Goal: Task Accomplishment & Management: Use online tool/utility

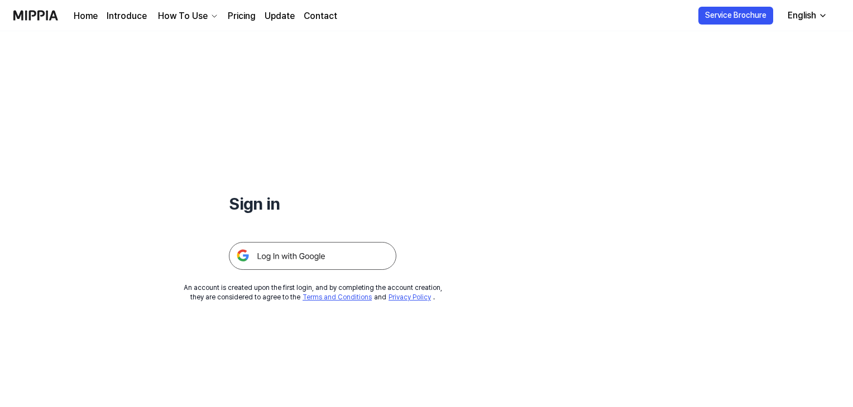
click at [299, 250] on img at bounding box center [312, 256] width 167 height 28
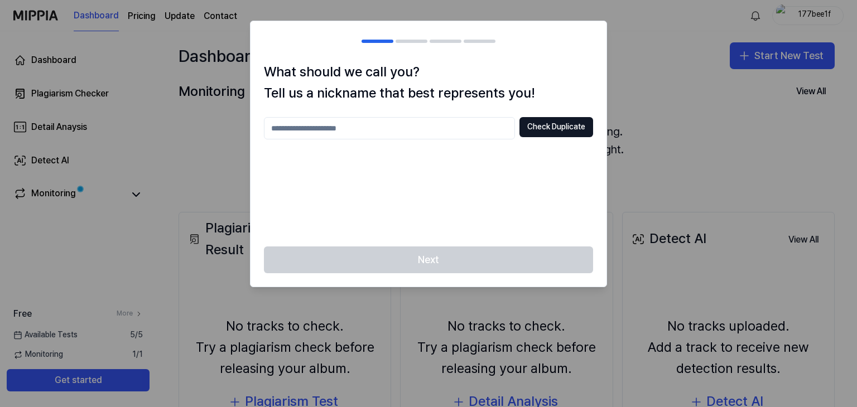
click at [426, 137] on input "text" at bounding box center [389, 128] width 251 height 22
type input "****"
click at [549, 130] on button "Check Duplicate" at bounding box center [557, 127] width 74 height 20
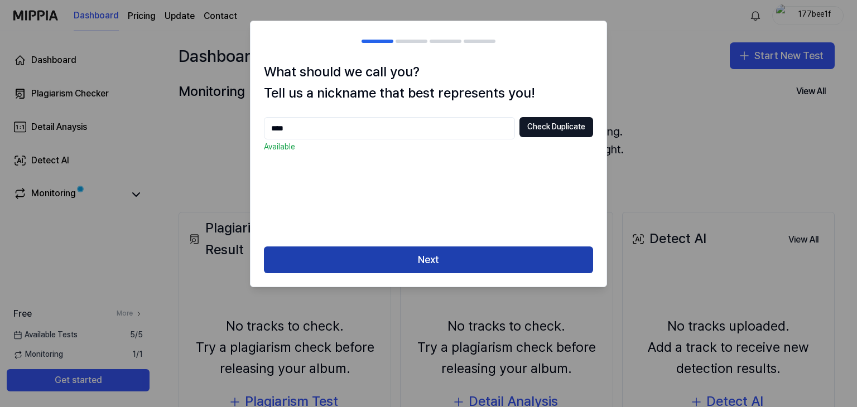
click at [499, 268] on button "Next" at bounding box center [428, 260] width 329 height 27
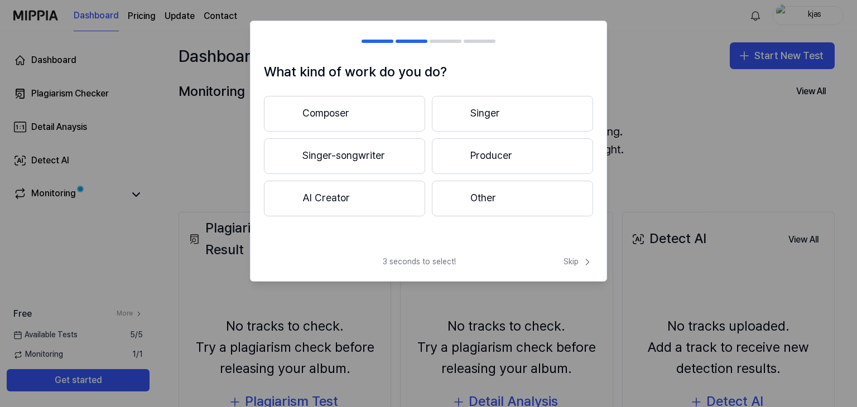
click at [342, 151] on button "Singer-songwriter" at bounding box center [344, 156] width 161 height 36
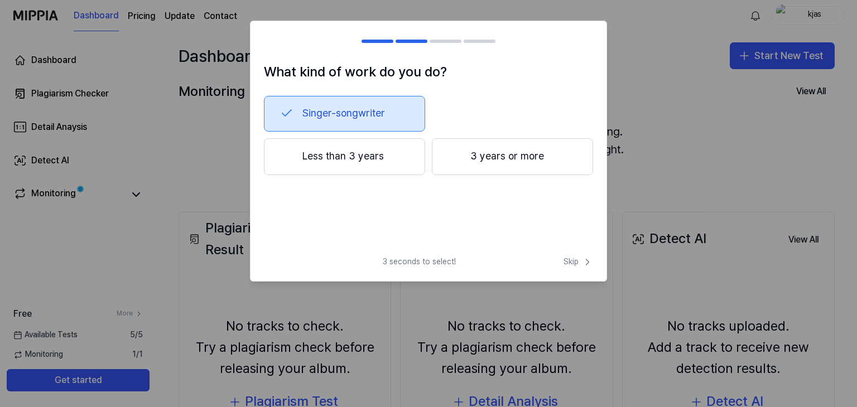
click at [316, 157] on button "Less than 3 years" at bounding box center [344, 156] width 161 height 37
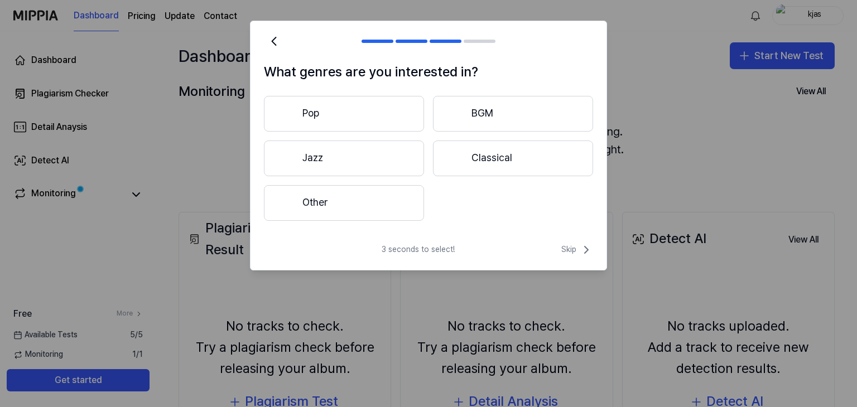
click at [359, 206] on button "Other" at bounding box center [344, 203] width 160 height 36
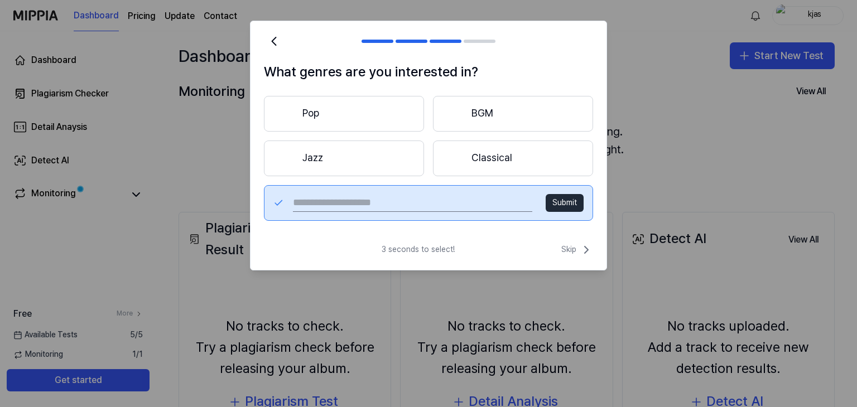
click at [358, 201] on input "text" at bounding box center [412, 203] width 239 height 18
type input "*******"
click at [558, 199] on button "Submit" at bounding box center [565, 203] width 38 height 18
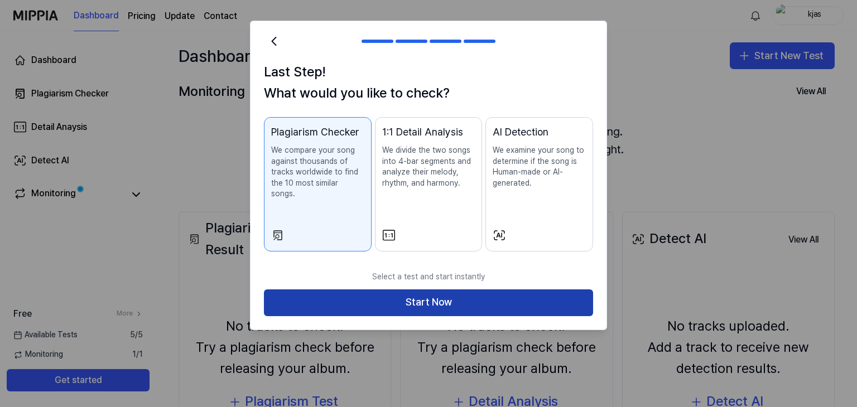
click at [389, 292] on button "Start Now" at bounding box center [428, 303] width 329 height 27
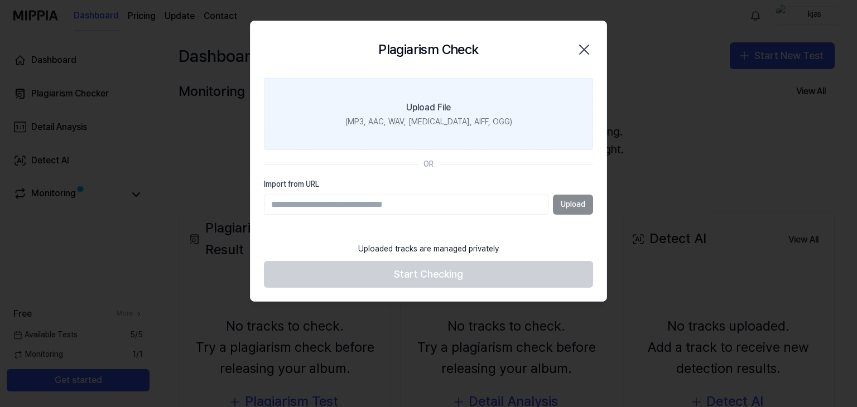
click at [429, 78] on label "Upload File (MP3, AAC, WAV, [MEDICAL_DATA], AIFF, OGG)" at bounding box center [428, 114] width 329 height 73
click at [0, 0] on input "Upload File (MP3, AAC, WAV, [MEDICAL_DATA], AIFF, OGG)" at bounding box center [0, 0] width 0 height 0
click at [426, 105] on div "Upload File" at bounding box center [428, 107] width 45 height 13
click at [0, 0] on input "Upload File (MP3, AAC, WAV, [MEDICAL_DATA], AIFF, OGG)" at bounding box center [0, 0] width 0 height 0
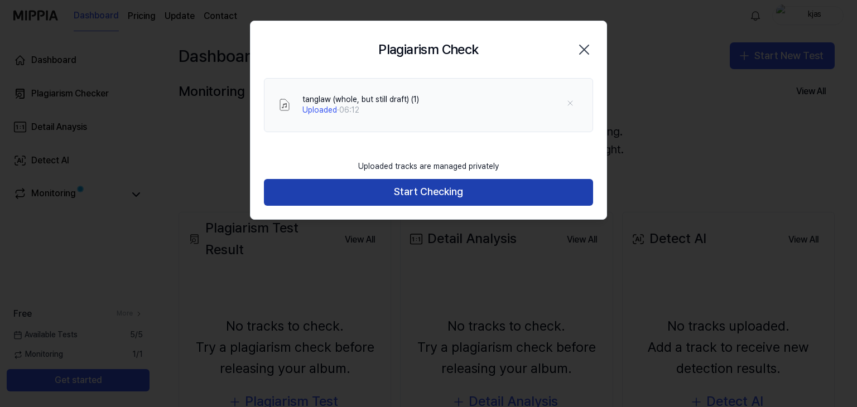
click at [436, 190] on button "Start Checking" at bounding box center [428, 192] width 329 height 27
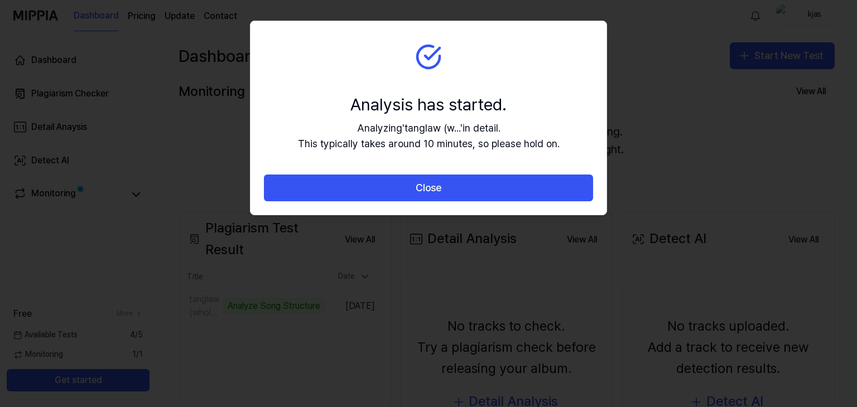
click at [433, 190] on button "Close" at bounding box center [428, 188] width 329 height 27
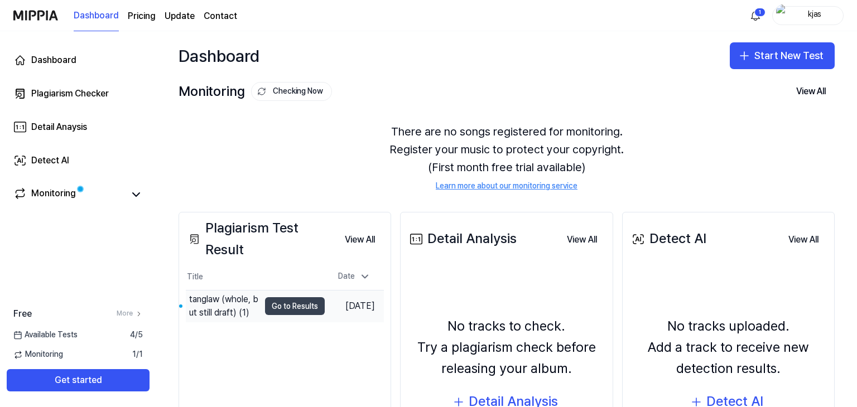
click at [297, 306] on button "Go to Results" at bounding box center [295, 307] width 60 height 18
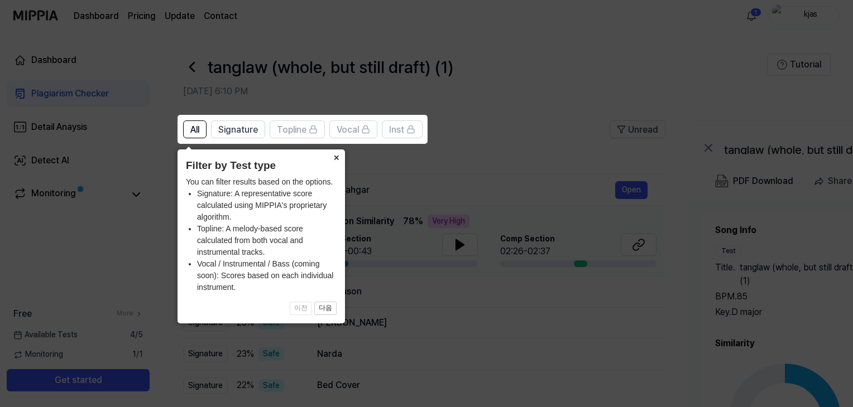
click at [333, 155] on button "×" at bounding box center [336, 158] width 18 height 16
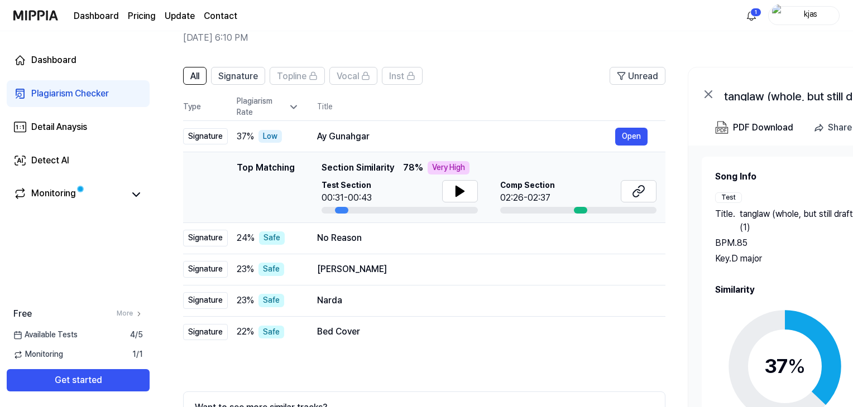
scroll to position [52, 0]
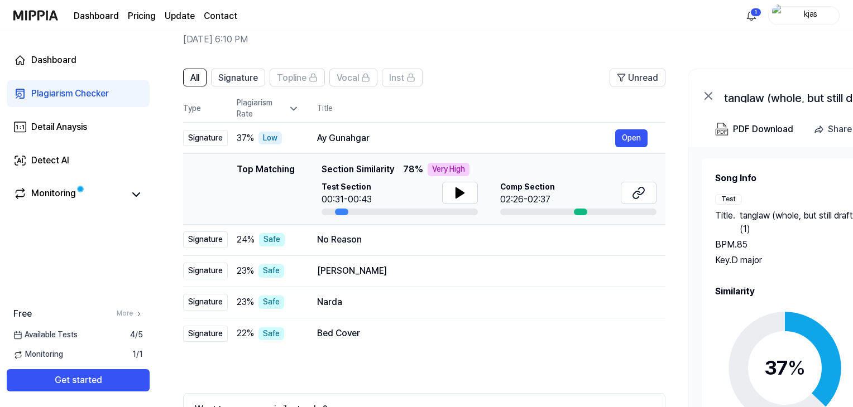
click at [346, 172] on span "Section Similarity" at bounding box center [358, 169] width 73 height 13
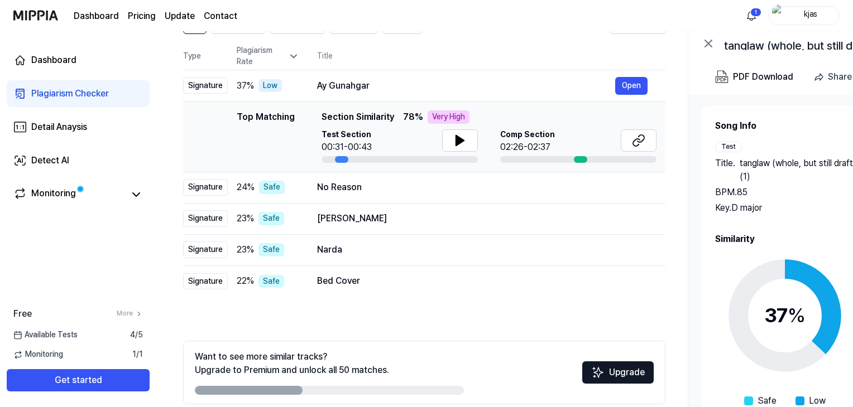
scroll to position [112, 0]
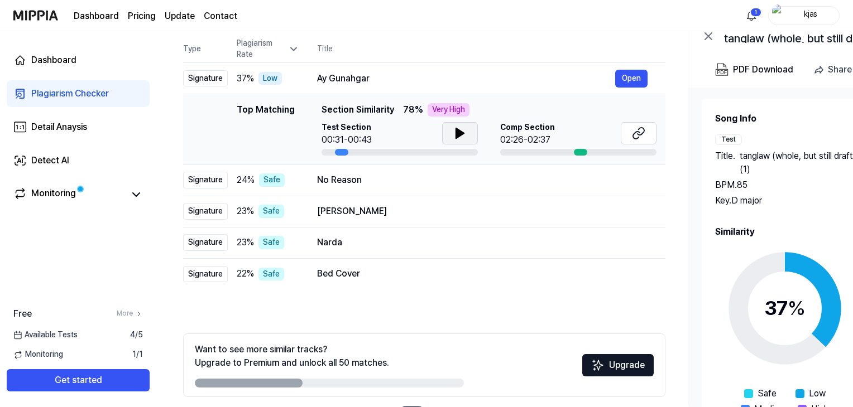
click at [468, 136] on button at bounding box center [460, 133] width 36 height 22
click at [458, 128] on icon at bounding box center [459, 133] width 13 height 13
click at [632, 78] on button "Open" at bounding box center [631, 79] width 32 height 18
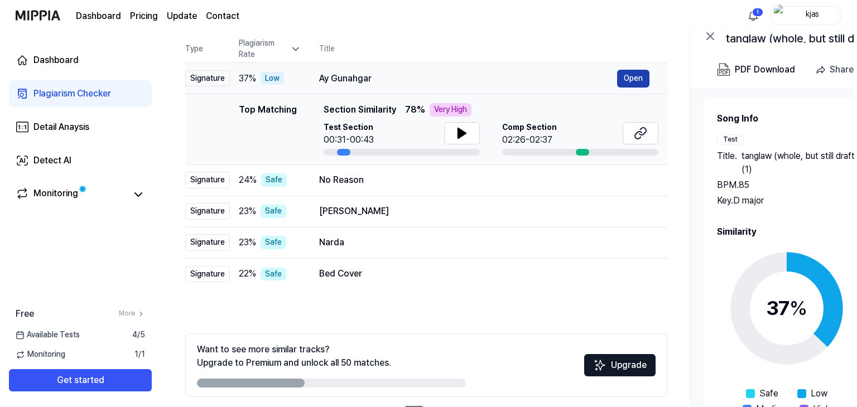
scroll to position [0, 0]
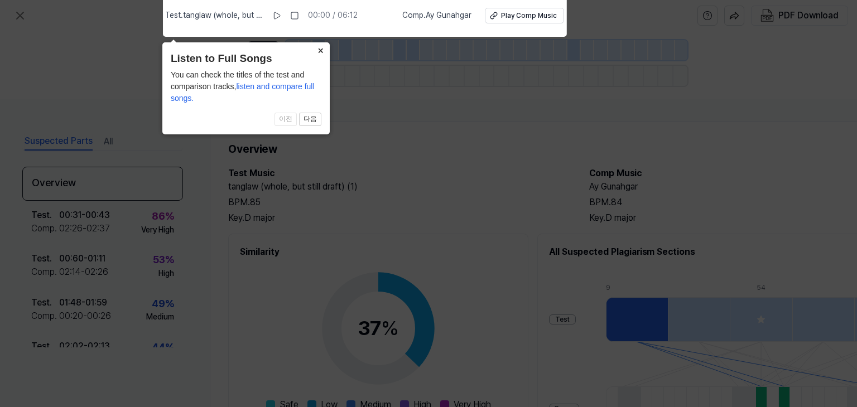
click at [327, 50] on button "×" at bounding box center [321, 50] width 18 height 16
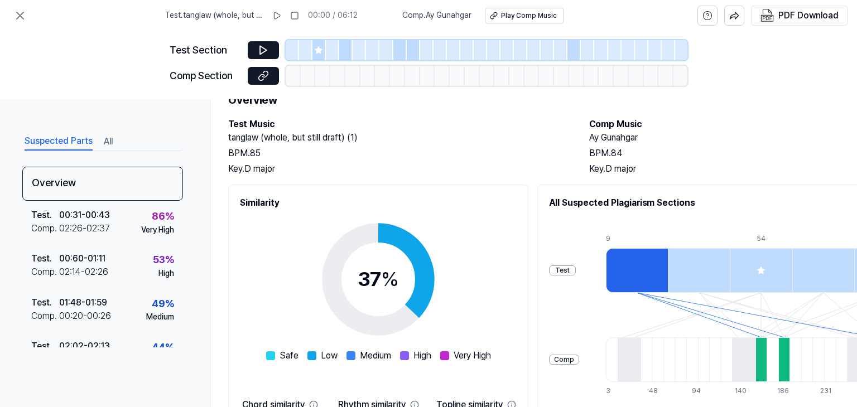
scroll to position [188, 0]
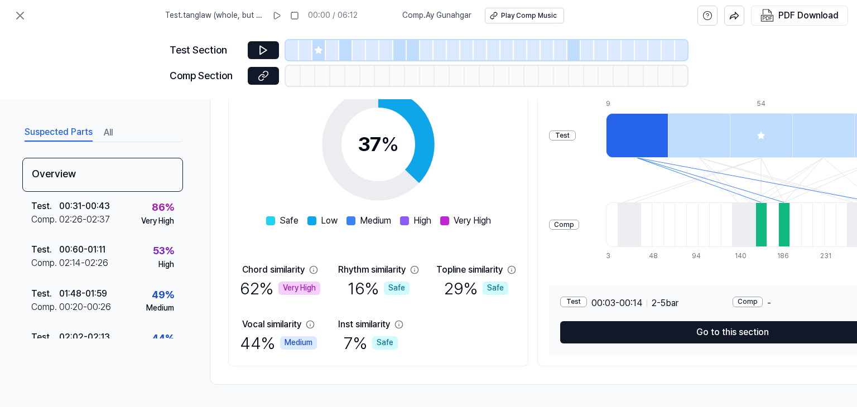
click at [290, 338] on div "Medium" at bounding box center [298, 343] width 37 height 13
click at [313, 266] on icon at bounding box center [313, 270] width 9 height 9
click at [301, 338] on div "Medium" at bounding box center [298, 343] width 37 height 13
click at [313, 321] on icon at bounding box center [310, 324] width 9 height 9
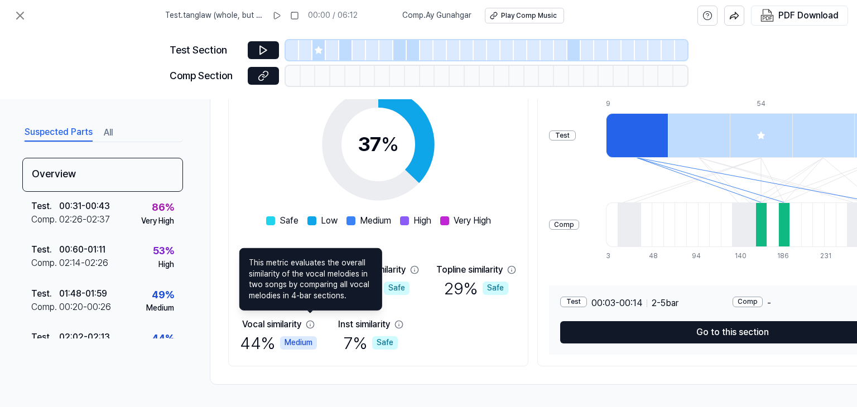
click at [328, 291] on span "This metric evaluates the overall similarity of the vocal melodies in two songs…" at bounding box center [311, 280] width 124 height 44
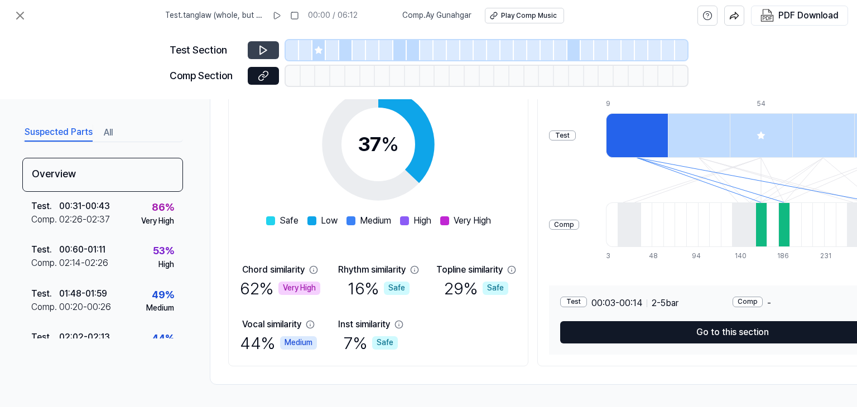
click at [263, 42] on button at bounding box center [263, 50] width 31 height 18
click at [270, 47] on button at bounding box center [263, 50] width 31 height 18
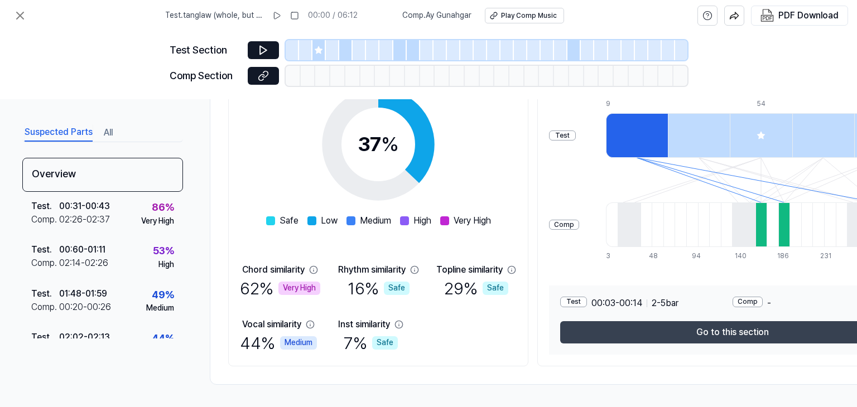
click at [665, 322] on button "Go to this section" at bounding box center [732, 333] width 345 height 22
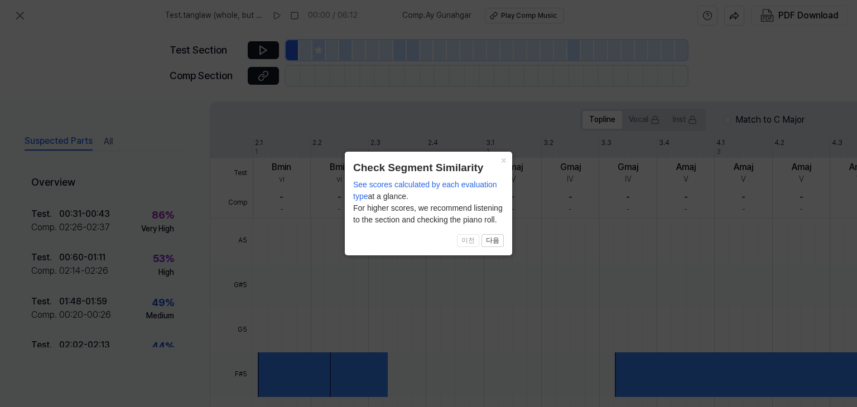
scroll to position [338, 0]
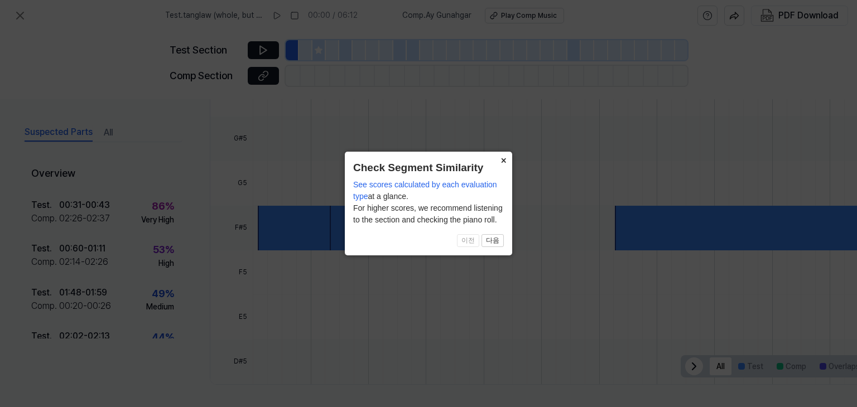
click at [503, 161] on button "×" at bounding box center [504, 160] width 18 height 16
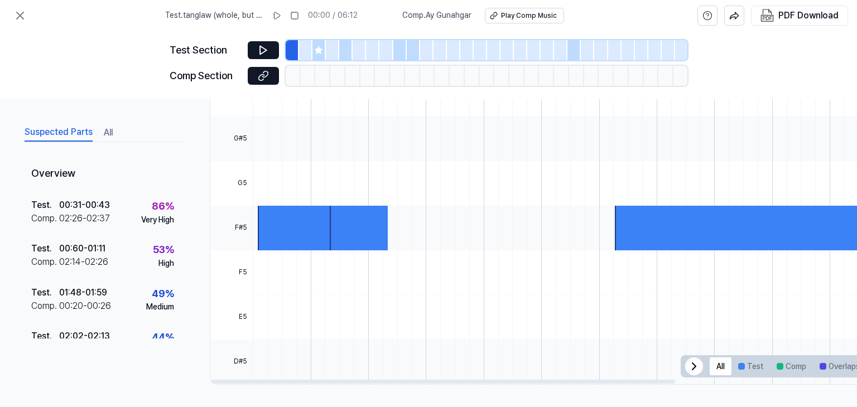
click at [290, 170] on div at bounding box center [714, 183] width 922 height 45
click at [717, 362] on button "All" at bounding box center [721, 367] width 22 height 18
click at [699, 361] on icon at bounding box center [694, 366] width 13 height 13
click at [269, 168] on div at bounding box center [714, 183] width 922 height 45
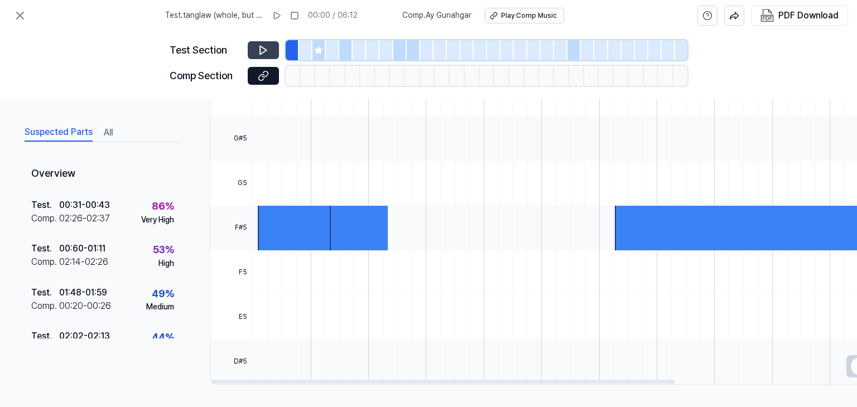
click at [267, 55] on button at bounding box center [263, 50] width 31 height 18
click at [531, 20] on div "Play Comp Music" at bounding box center [529, 15] width 56 height 9
click at [485, 8] on button "Play Comp Music" at bounding box center [524, 16] width 79 height 16
drag, startPoint x: 263, startPoint y: 50, endPoint x: 260, endPoint y: 39, distance: 11.7
click at [264, 50] on icon at bounding box center [263, 50] width 11 height 11
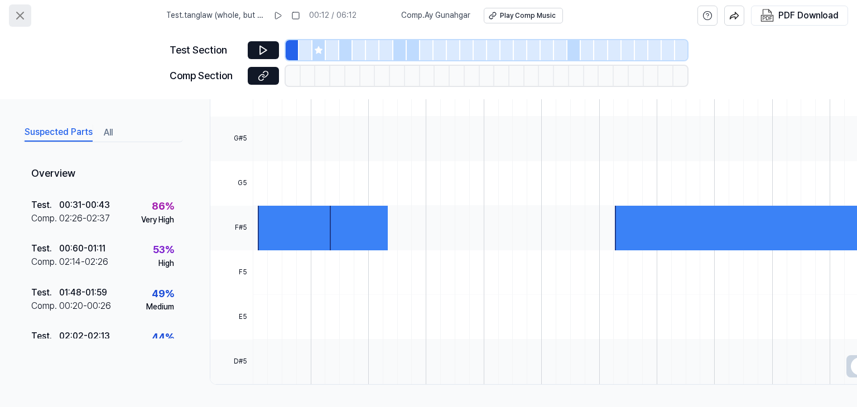
click at [28, 13] on button at bounding box center [20, 15] width 22 height 22
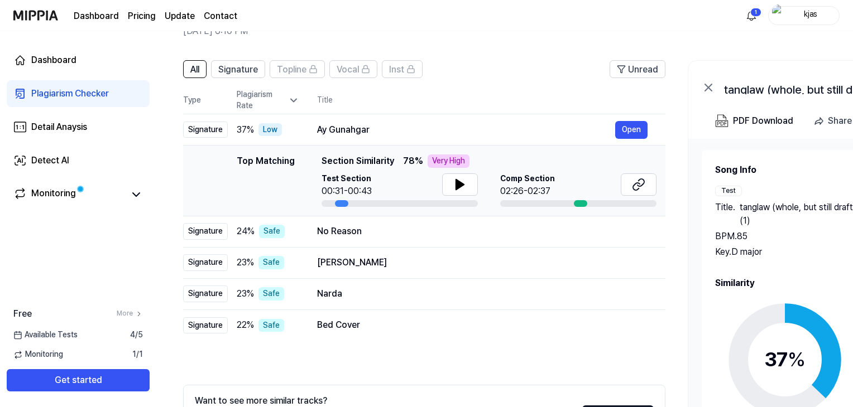
scroll to position [59, 0]
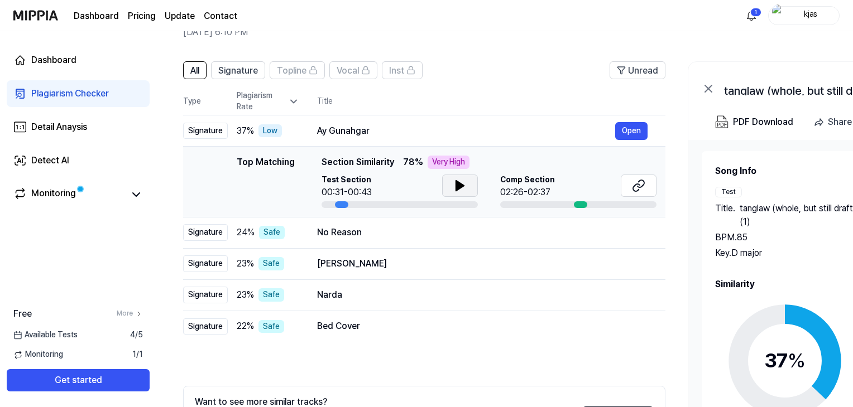
click at [464, 188] on icon at bounding box center [459, 185] width 13 height 13
click at [457, 185] on icon at bounding box center [458, 185] width 2 height 9
click at [634, 184] on icon at bounding box center [638, 185] width 13 height 13
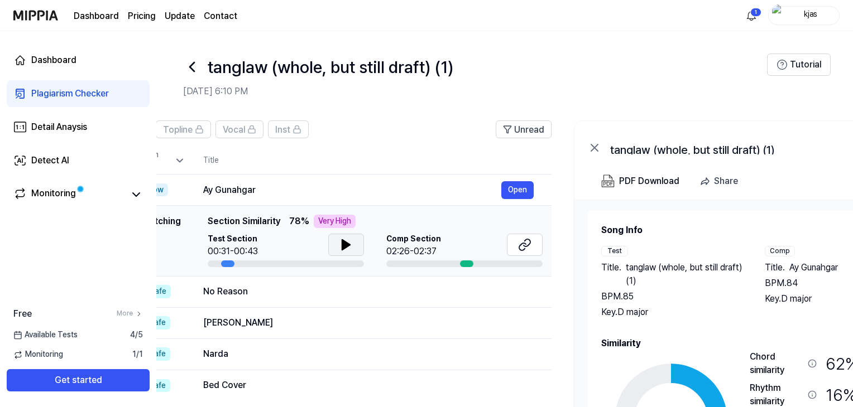
scroll to position [0, 114]
click at [641, 178] on div "PDF Download" at bounding box center [649, 181] width 60 height 15
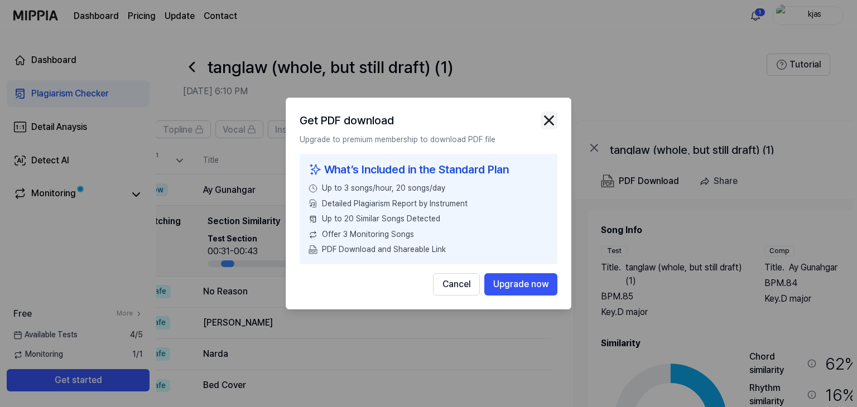
click at [548, 118] on img "button" at bounding box center [549, 120] width 17 height 17
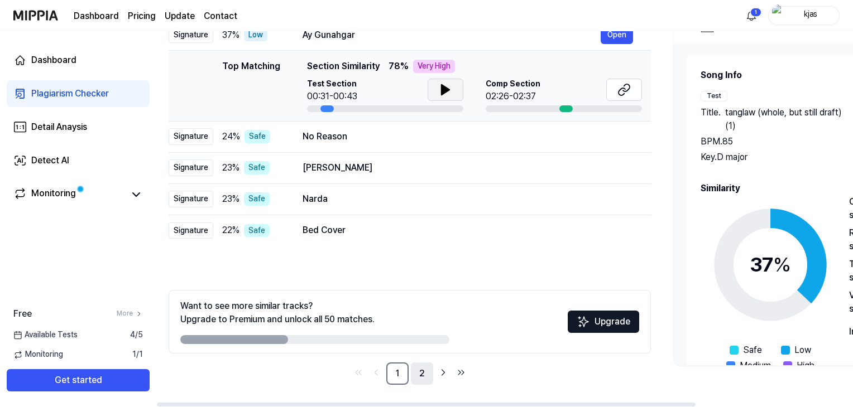
scroll to position [0, 0]
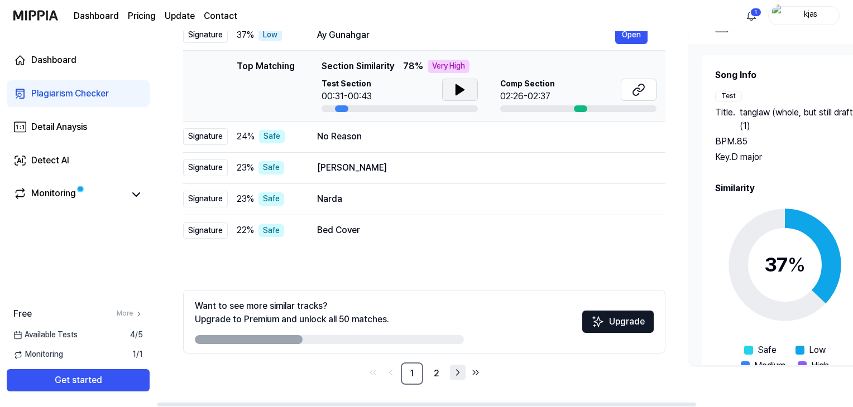
click at [452, 377] on icon "Go to next page" at bounding box center [457, 372] width 11 height 13
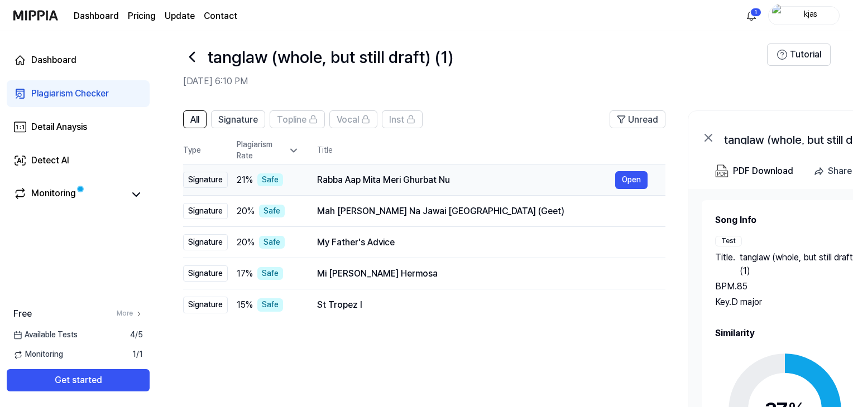
scroll to position [9, 0]
click at [625, 239] on button "Open" at bounding box center [631, 243] width 32 height 18
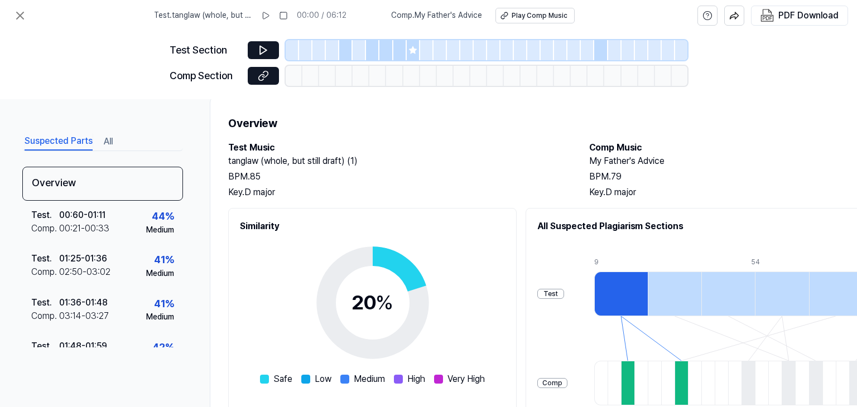
scroll to position [0, 0]
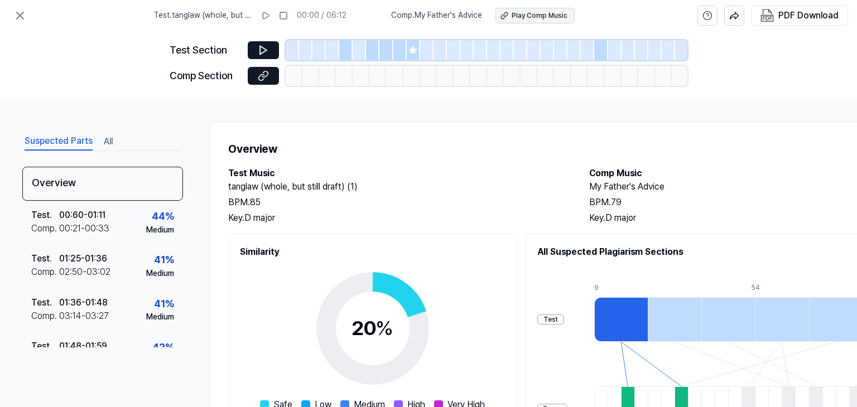
click at [512, 14] on div "Play Comp Music" at bounding box center [540, 15] width 56 height 9
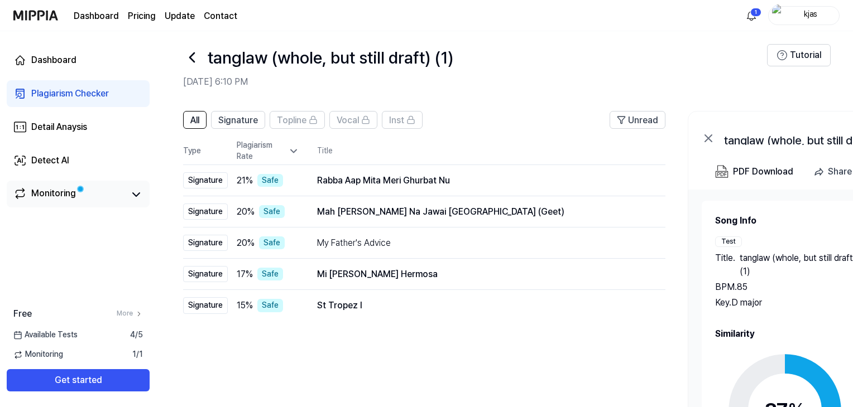
click at [73, 194] on div "Monitoring" at bounding box center [53, 195] width 45 height 16
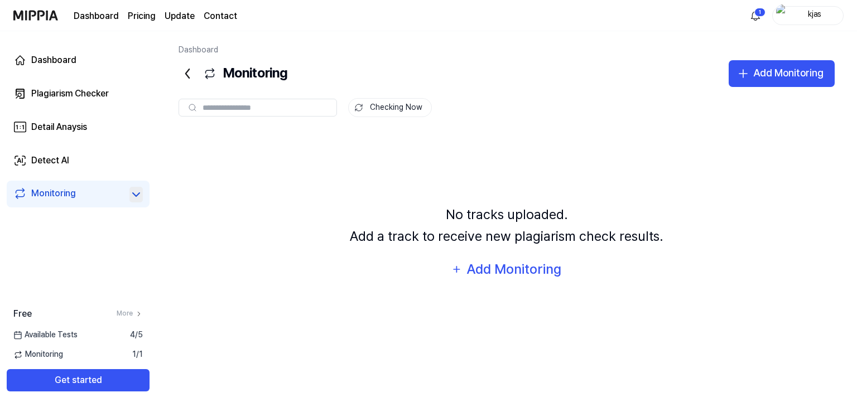
click at [135, 192] on icon at bounding box center [135, 194] width 13 height 13
click at [136, 191] on icon at bounding box center [135, 194] width 13 height 13
click at [122, 318] on link "More" at bounding box center [130, 313] width 26 height 9
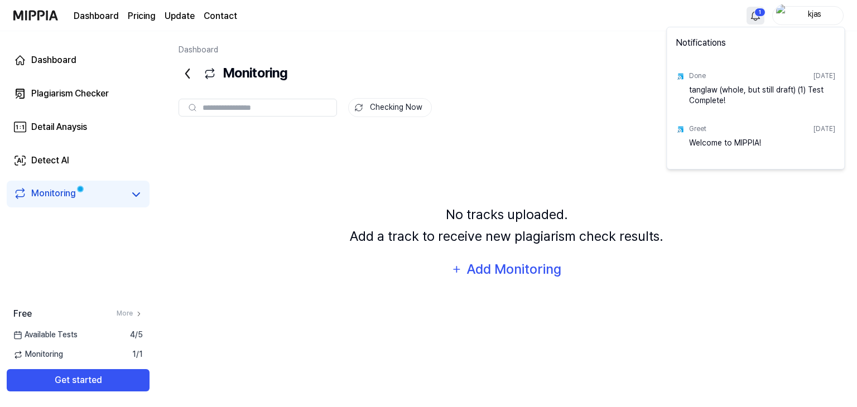
click at [762, 9] on html "Dashboard Pricing Update Contact 1 kjas Dashboard Plagiarism Checker Detail Ana…" at bounding box center [428, 203] width 857 height 407
click at [732, 95] on div "tanglaw (whole, but still draft) (1) Test Complete!" at bounding box center [762, 96] width 146 height 22
click at [711, 78] on div "Done [DATE]" at bounding box center [762, 76] width 146 height 17
click at [677, 93] on div "Done [DATE] tanglaw (whole, but still draft) (1) Test Complete!" at bounding box center [755, 87] width 173 height 53
drag, startPoint x: 701, startPoint y: 116, endPoint x: 720, endPoint y: 99, distance: 24.9
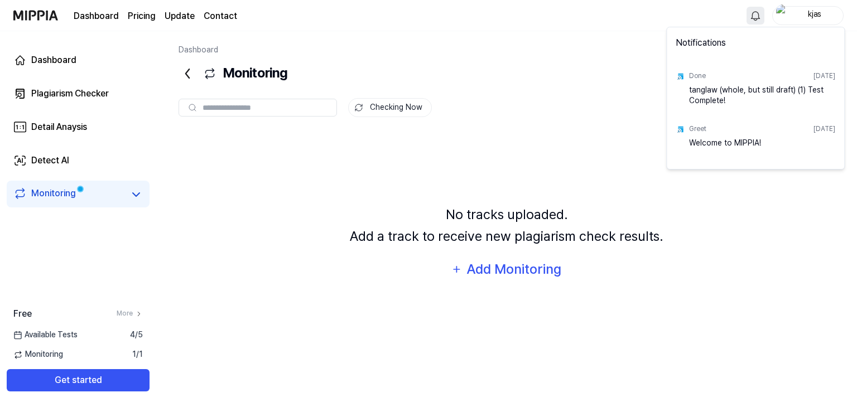
click at [701, 115] on div "Greet [DATE] Welcome to MIPPIA!" at bounding box center [755, 140] width 173 height 53
click at [760, 86] on div "tanglaw (whole, but still draft) (1) Test Complete!" at bounding box center [762, 96] width 146 height 22
click at [815, 80] on div "[DATE]" at bounding box center [825, 75] width 22 height 9
click at [834, 73] on div "[DATE]" at bounding box center [825, 75] width 22 height 9
click at [181, 76] on html "Dashboard Pricing Update Contact kjas Dashboard Plagiarism Checker Detail Anays…" at bounding box center [428, 203] width 857 height 407
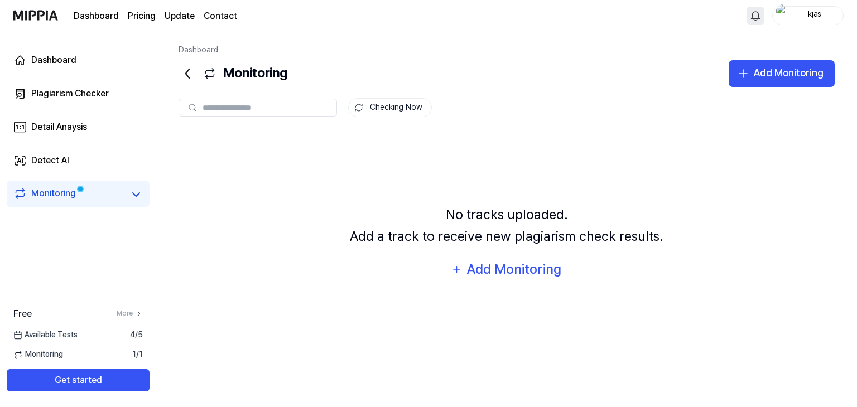
click at [184, 75] on icon at bounding box center [188, 74] width 18 height 18
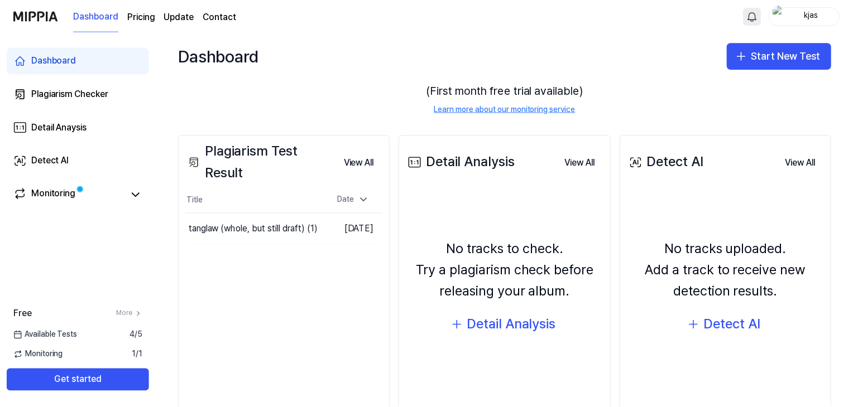
scroll to position [118, 0]
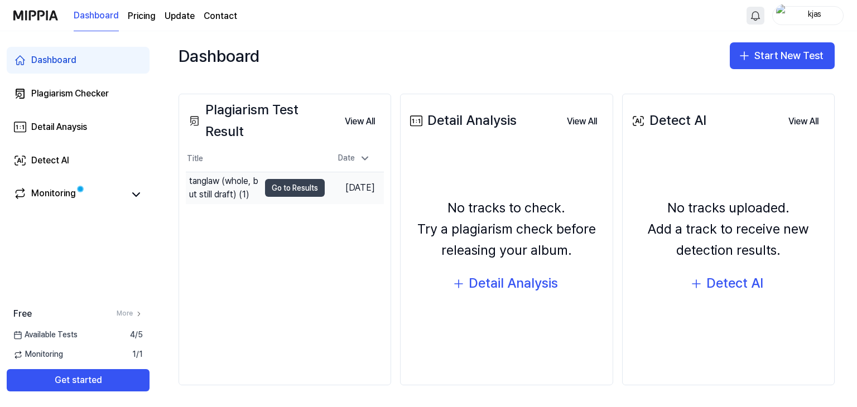
click at [295, 184] on button "Go to Results" at bounding box center [295, 188] width 60 height 18
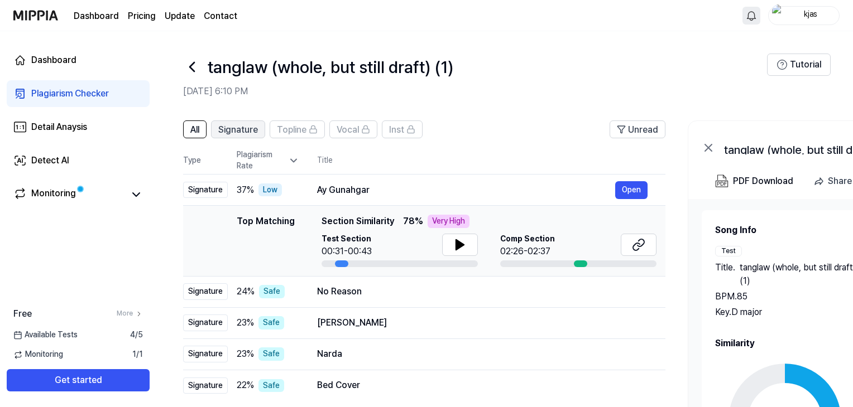
click at [232, 135] on span "Signature" at bounding box center [238, 129] width 40 height 13
click at [203, 131] on button "All" at bounding box center [194, 130] width 23 height 18
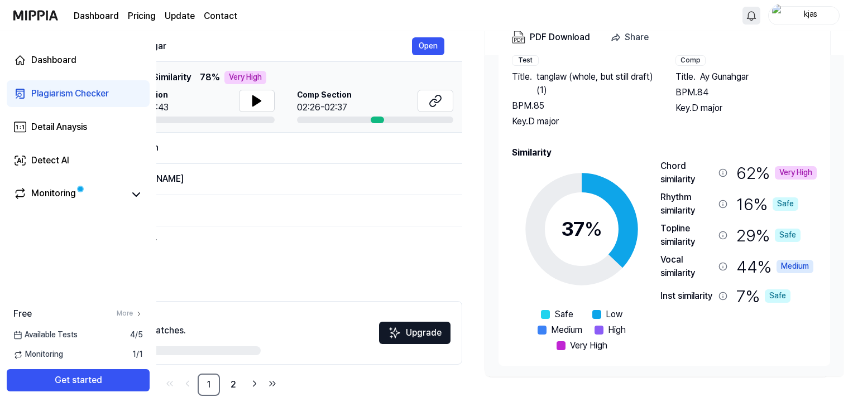
scroll to position [143, 0]
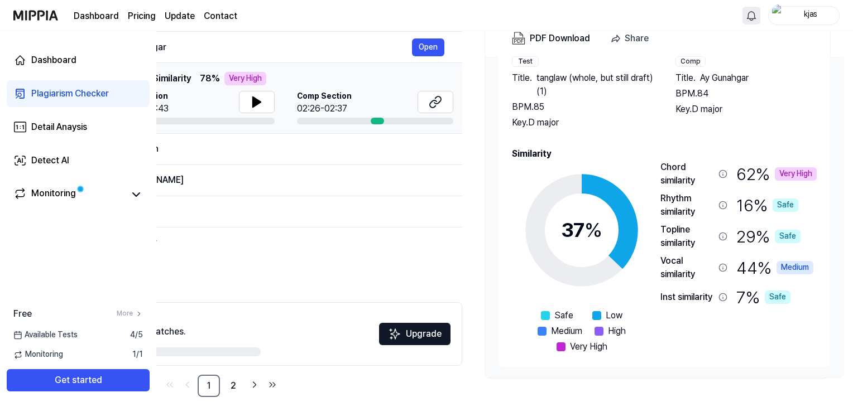
click at [726, 264] on icon at bounding box center [722, 267] width 9 height 9
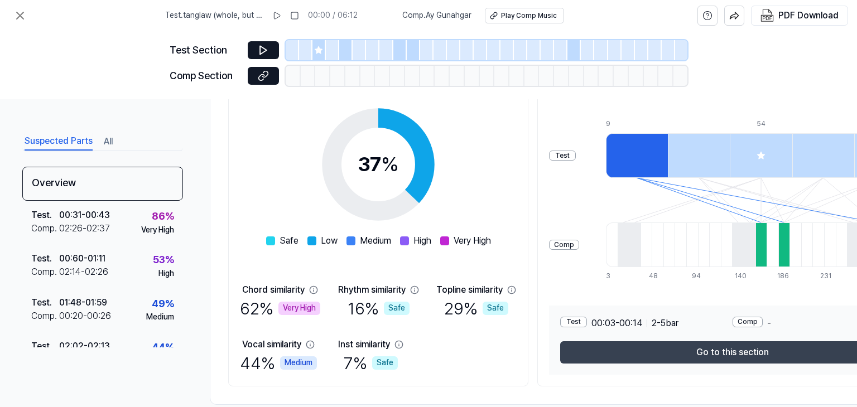
scroll to position [188, 0]
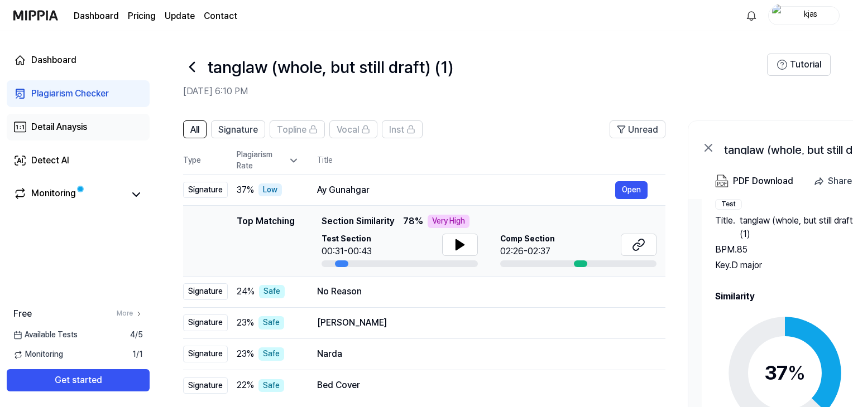
click at [76, 119] on link "Detail Anaysis" at bounding box center [78, 127] width 143 height 27
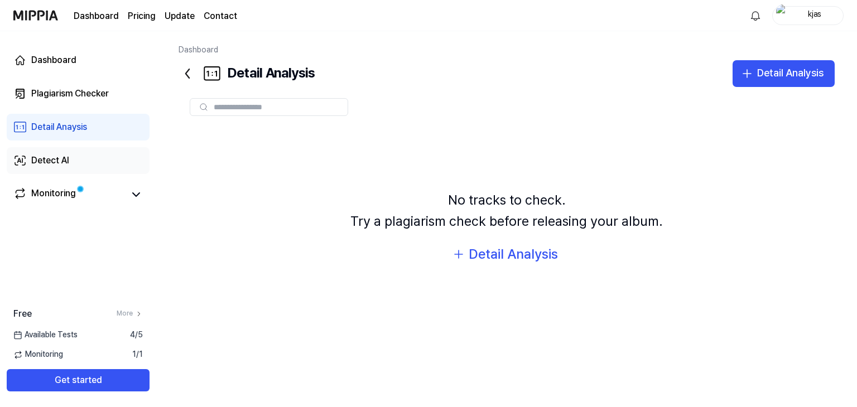
click at [90, 152] on link "Detect AI" at bounding box center [78, 160] width 143 height 27
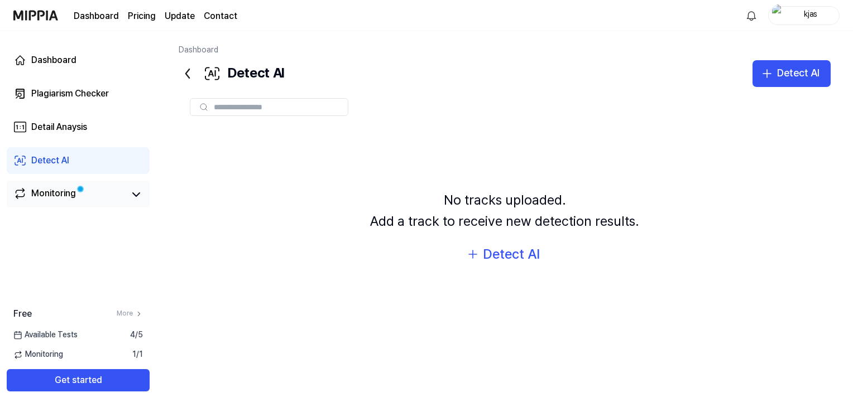
click at [68, 183] on div "Monitoring" at bounding box center [78, 194] width 143 height 27
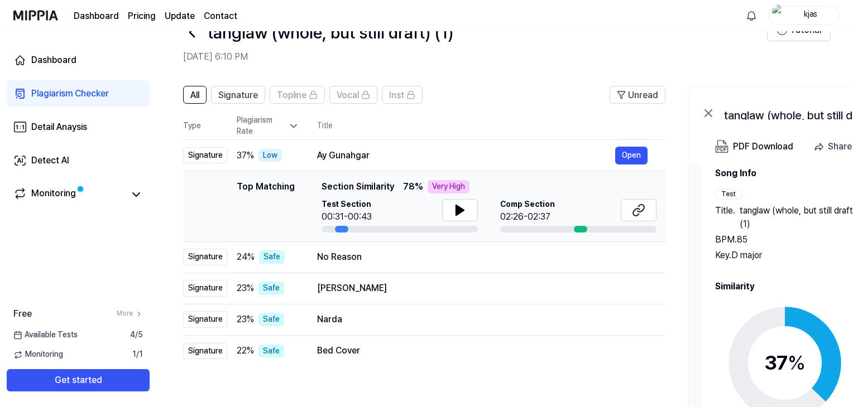
scroll to position [31, 0]
